Goal: Entertainment & Leisure: Consume media (video, audio)

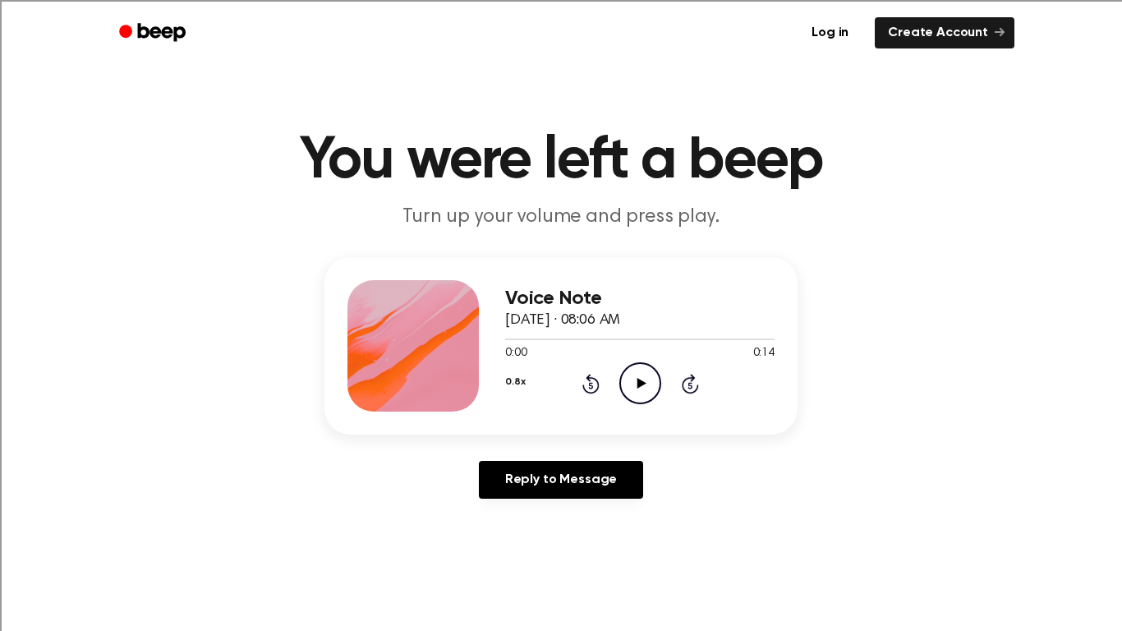
click at [634, 390] on icon "Play Audio" at bounding box center [641, 383] width 42 height 42
click at [641, 403] on circle at bounding box center [640, 383] width 40 height 40
click at [640, 403] on circle at bounding box center [640, 383] width 40 height 40
click at [633, 399] on icon "Play Audio" at bounding box center [641, 383] width 42 height 42
click at [637, 392] on icon "Play Audio" at bounding box center [641, 383] width 42 height 42
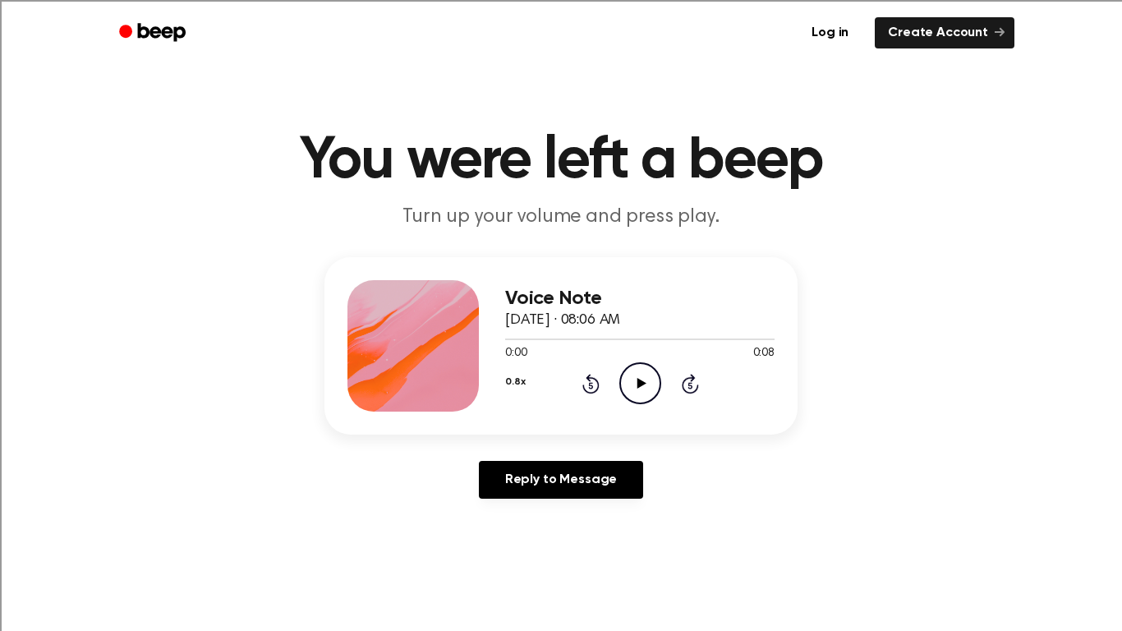
click at [644, 377] on icon "Play Audio" at bounding box center [641, 383] width 42 height 42
click at [625, 380] on icon "Play Audio" at bounding box center [641, 383] width 42 height 42
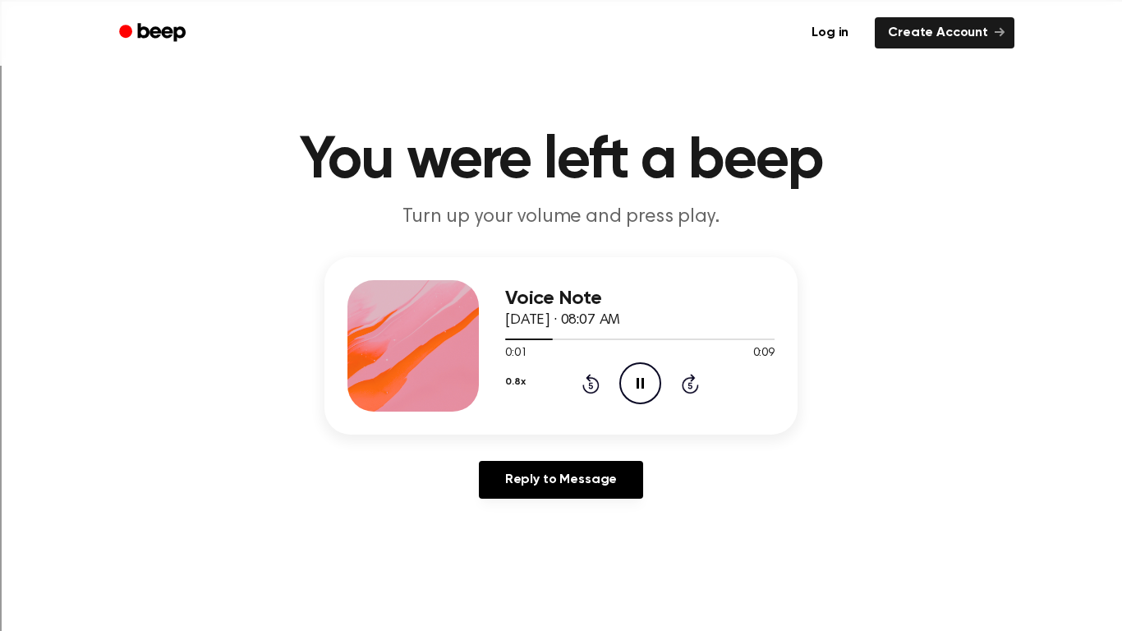
scroll to position [694, 0]
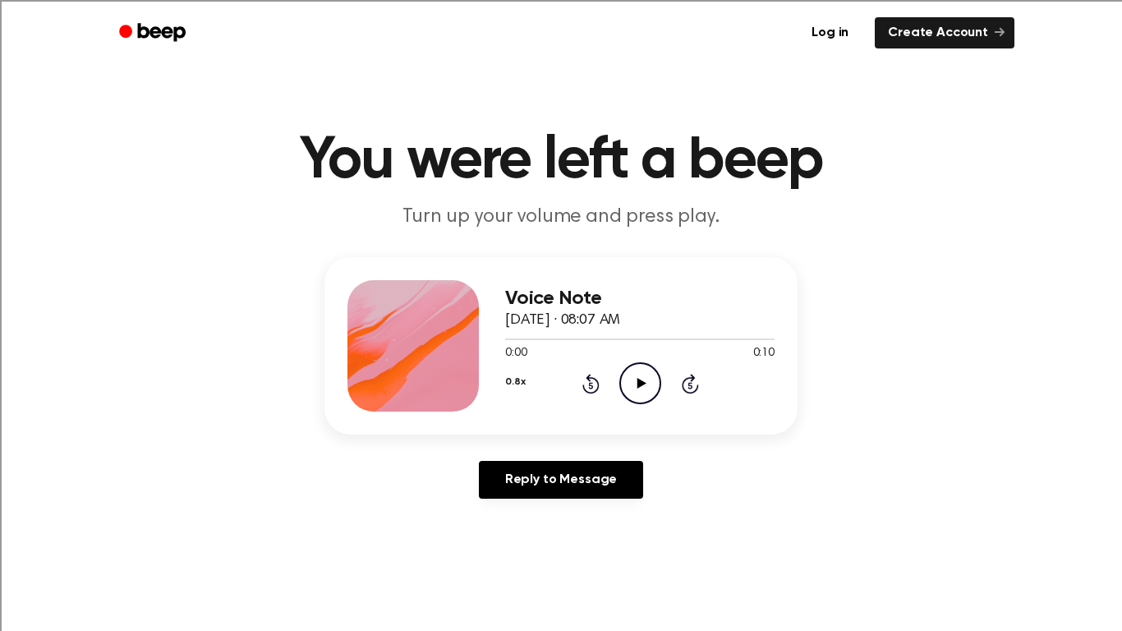
click at [646, 382] on icon "Play Audio" at bounding box center [641, 383] width 42 height 42
click at [633, 389] on icon "Play Audio" at bounding box center [641, 383] width 42 height 42
click at [649, 376] on icon "Play Audio" at bounding box center [641, 383] width 42 height 42
click at [634, 380] on icon "Play Audio" at bounding box center [641, 383] width 42 height 42
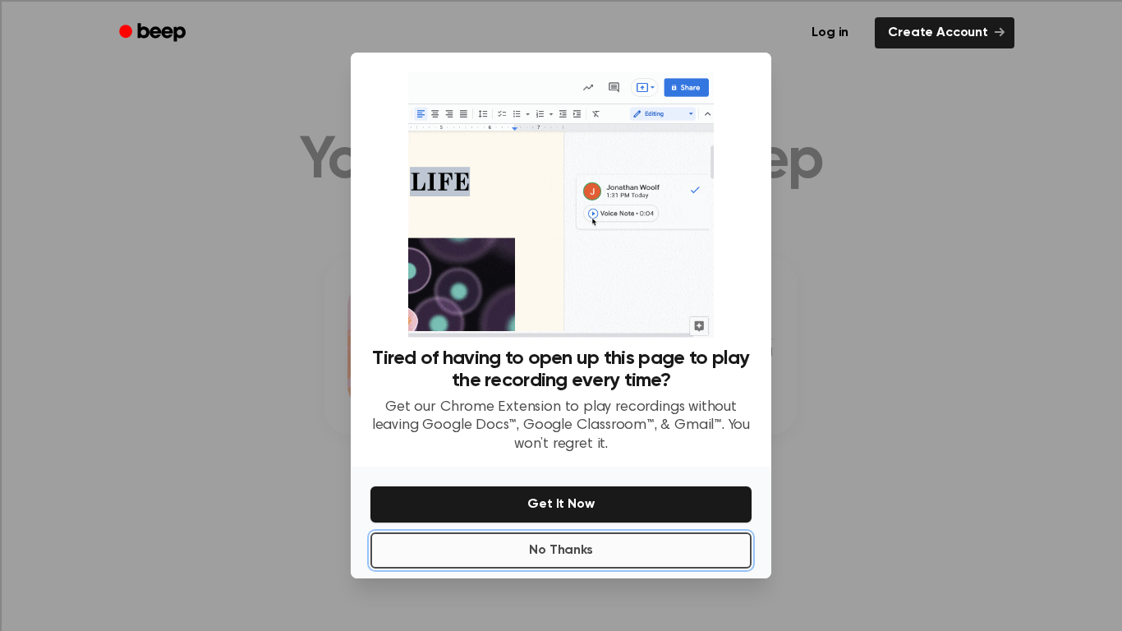
click at [627, 560] on button "No Thanks" at bounding box center [561, 550] width 381 height 36
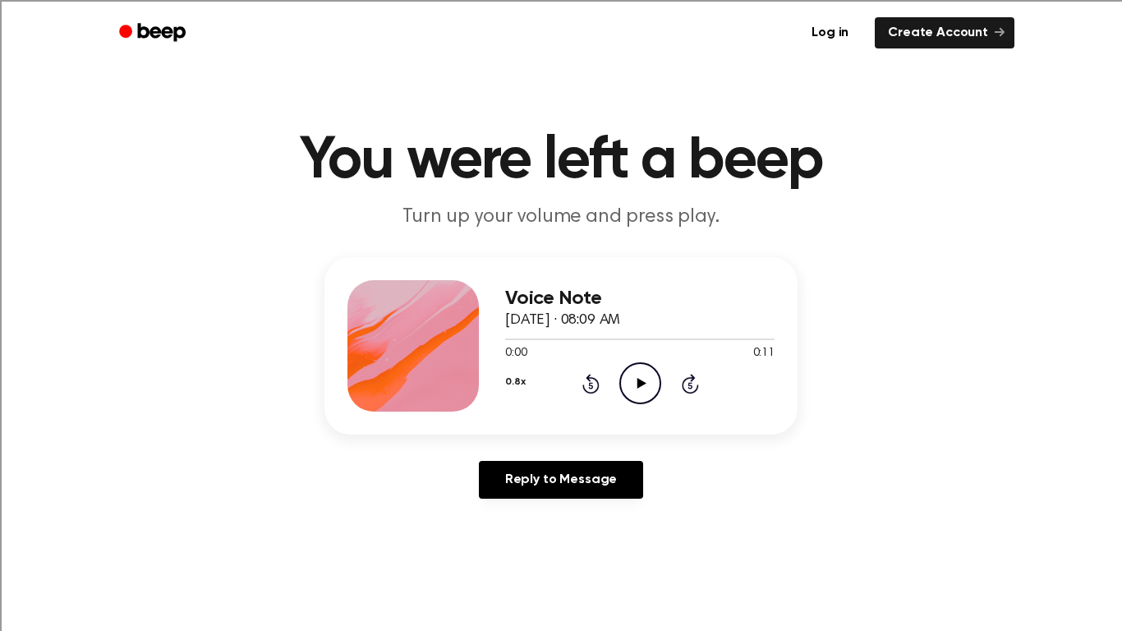
click at [643, 390] on icon "Play Audio" at bounding box center [641, 383] width 42 height 42
click at [644, 384] on icon at bounding box center [641, 383] width 9 height 11
click at [644, 384] on icon "Pause Audio" at bounding box center [641, 383] width 42 height 42
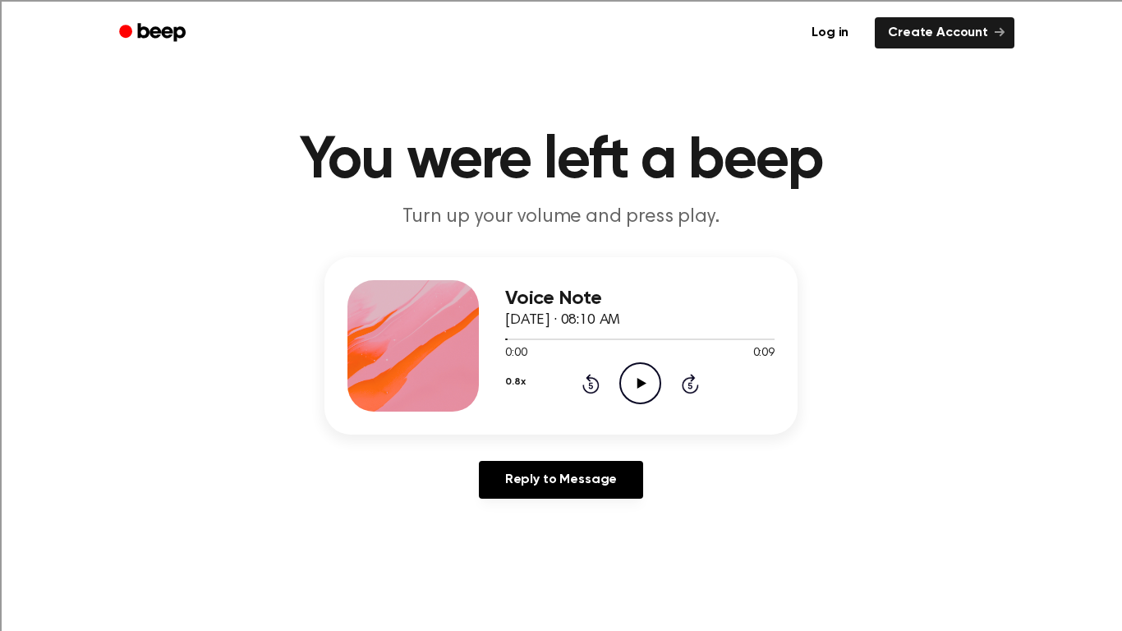
click at [644, 384] on icon at bounding box center [641, 383] width 9 height 11
click at [644, 384] on icon "Pause Audio" at bounding box center [641, 383] width 42 height 42
click at [408, 187] on h1 "You were left a beep" at bounding box center [561, 160] width 841 height 59
click at [628, 385] on icon "Play Audio" at bounding box center [641, 383] width 42 height 42
click at [634, 0] on div "Log in Create Account" at bounding box center [561, 33] width 907 height 66
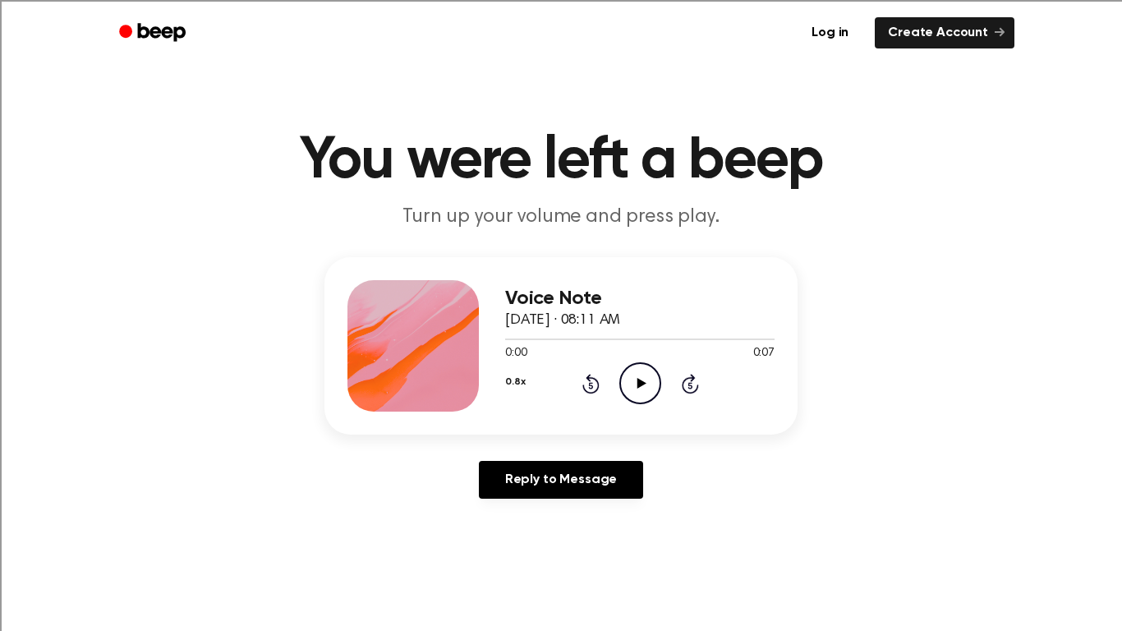
click at [639, 394] on icon "Play Audio" at bounding box center [641, 383] width 42 height 42
click at [641, 387] on icon "Play Audio" at bounding box center [641, 383] width 42 height 42
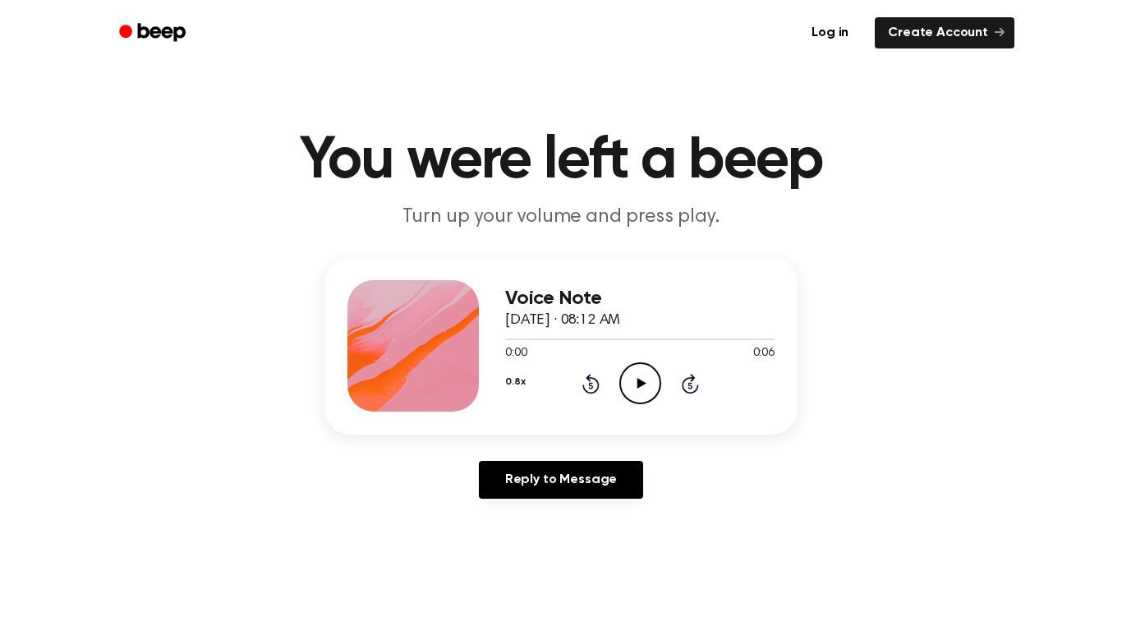
click at [638, 398] on icon "Play Audio" at bounding box center [641, 383] width 42 height 42
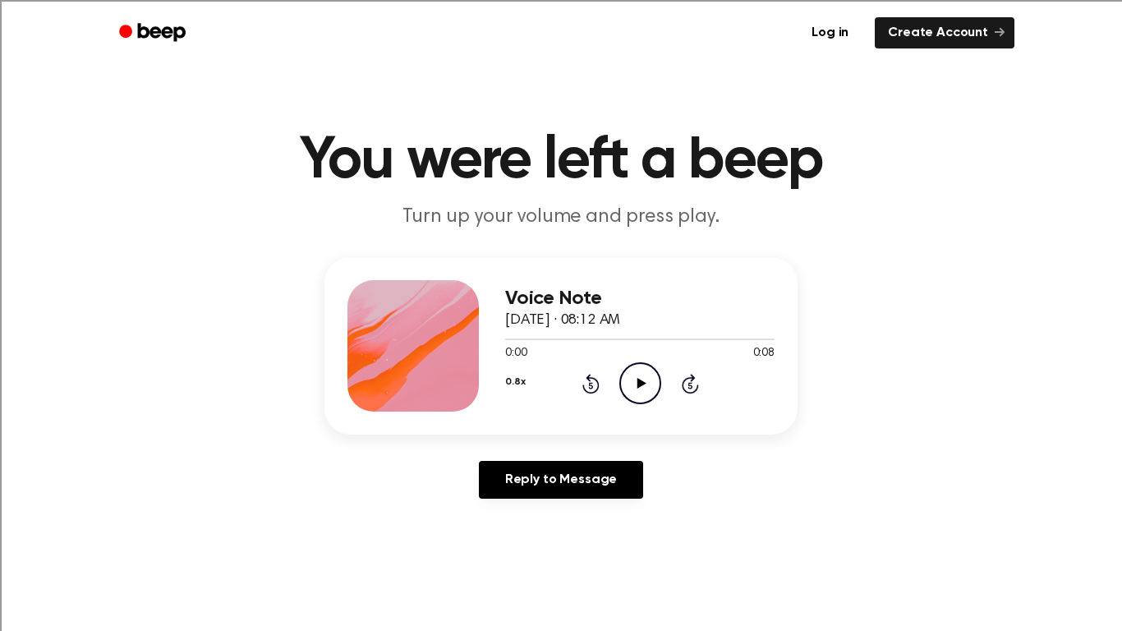
click at [652, 386] on icon "Play Audio" at bounding box center [641, 383] width 42 height 42
click at [643, 367] on icon "Play Audio" at bounding box center [641, 383] width 42 height 42
click at [650, 388] on icon "Play Audio" at bounding box center [641, 383] width 42 height 42
click at [630, 385] on icon "Play Audio" at bounding box center [641, 383] width 42 height 42
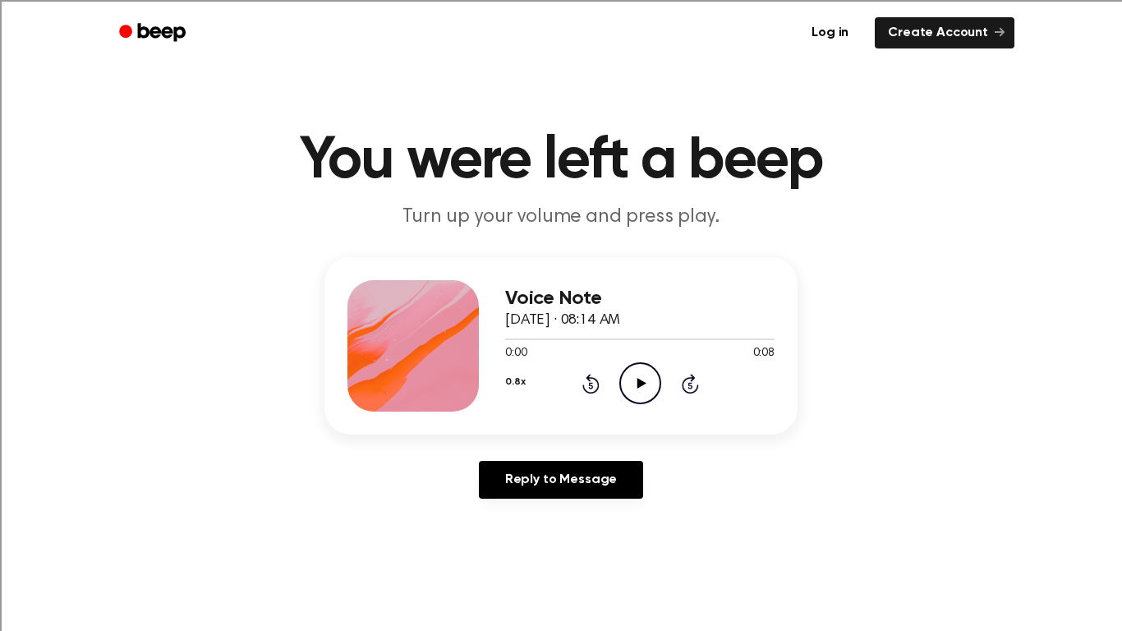
click at [627, 380] on icon "Play Audio" at bounding box center [641, 383] width 42 height 42
